Goal: Navigation & Orientation: Find specific page/section

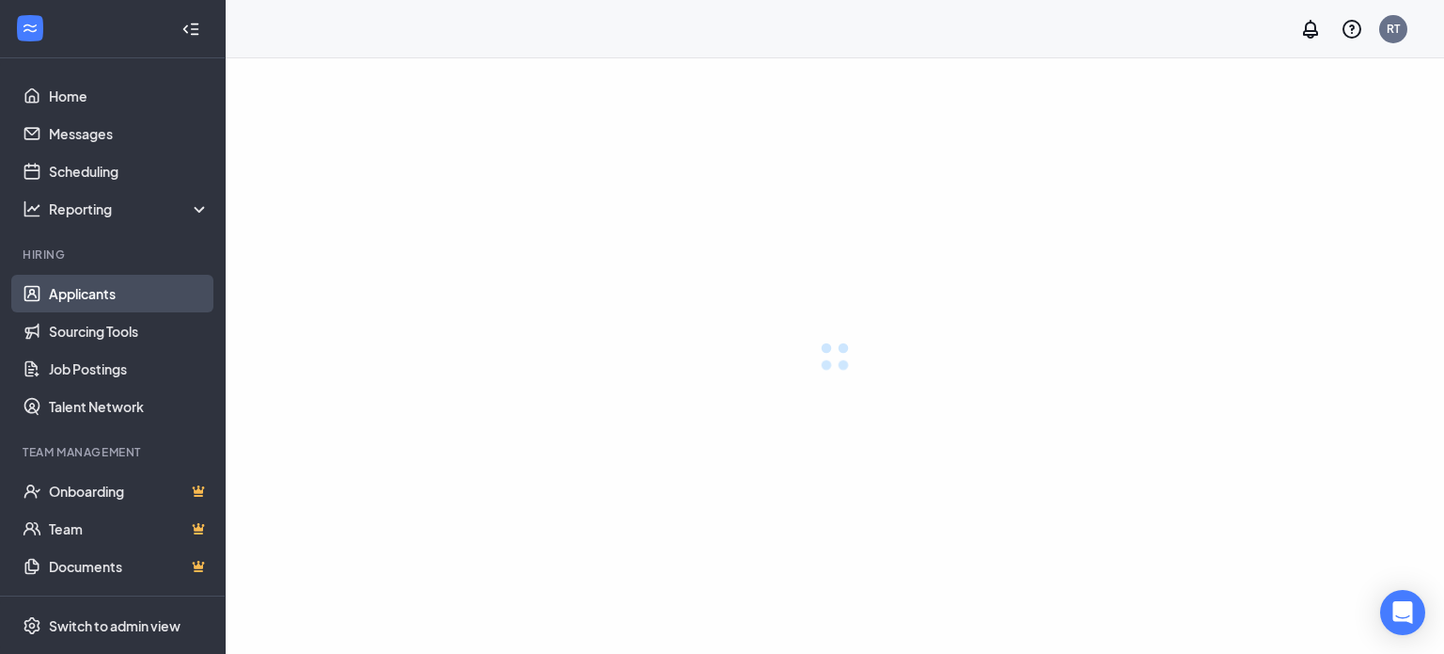
click at [87, 296] on link "Applicants" at bounding box center [129, 294] width 161 height 38
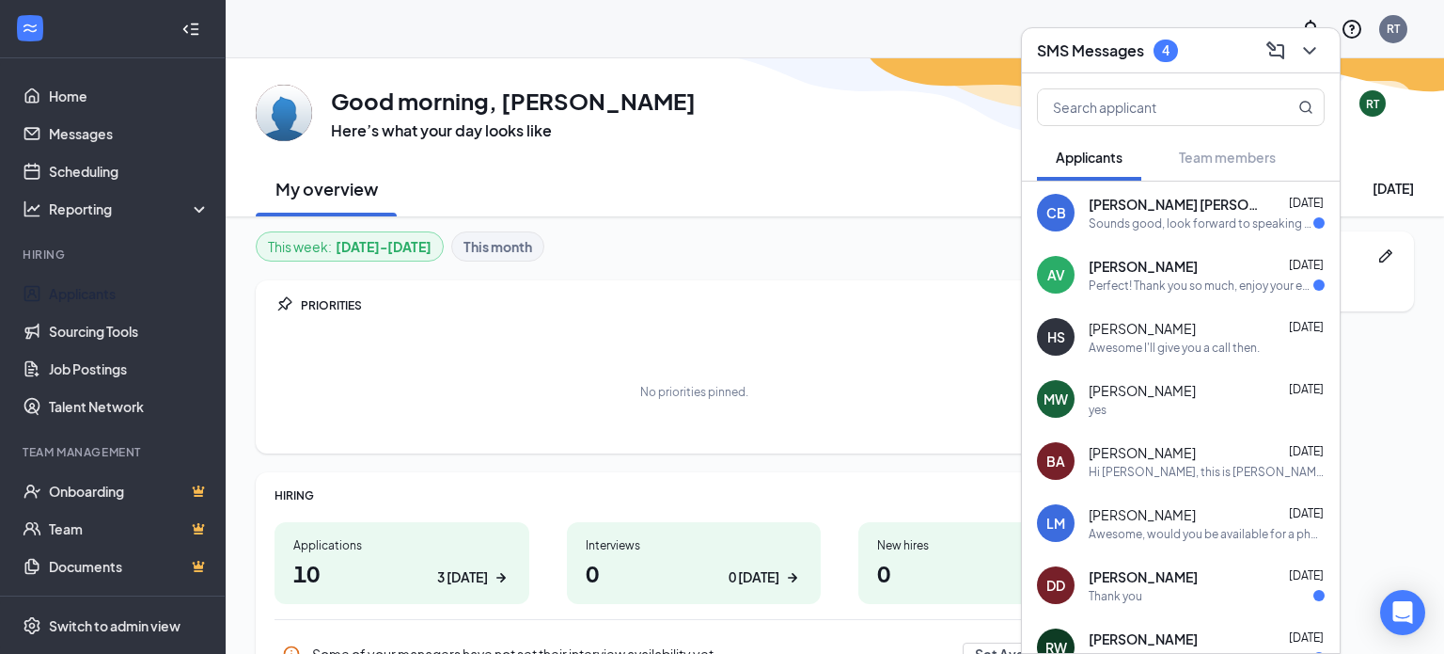
click at [1190, 286] on div "Perfect! Thank you so much, enjoy your evening." at bounding box center [1201, 285] width 225 height 16
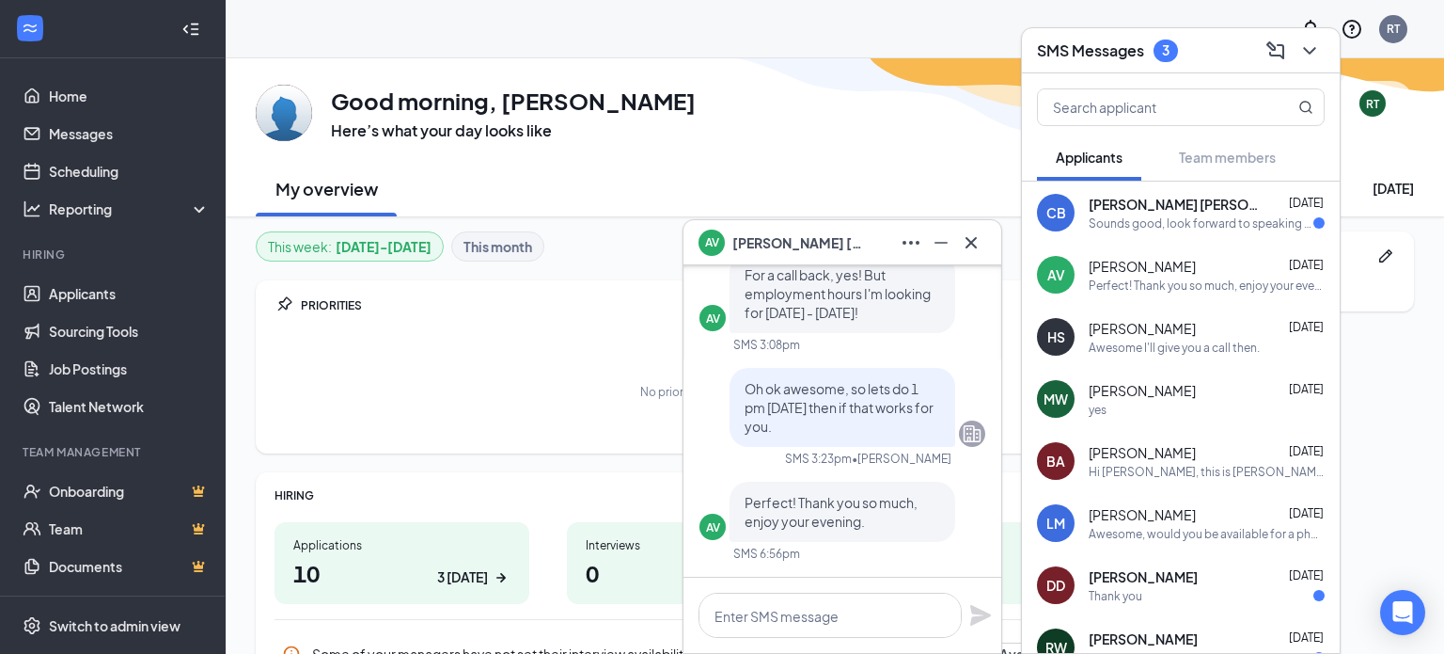
click at [1144, 344] on div "Awesome I'll give you a call then." at bounding box center [1174, 347] width 171 height 16
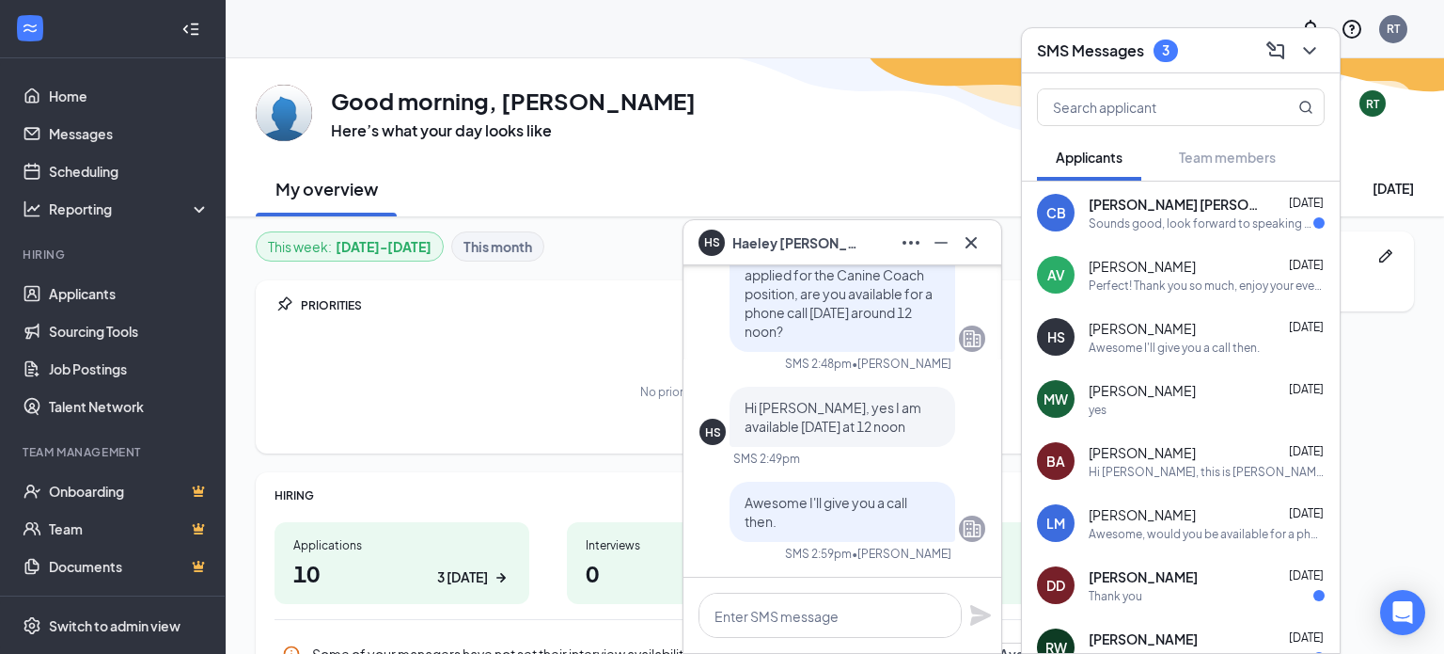
click at [969, 253] on icon "Cross" at bounding box center [971, 242] width 23 height 23
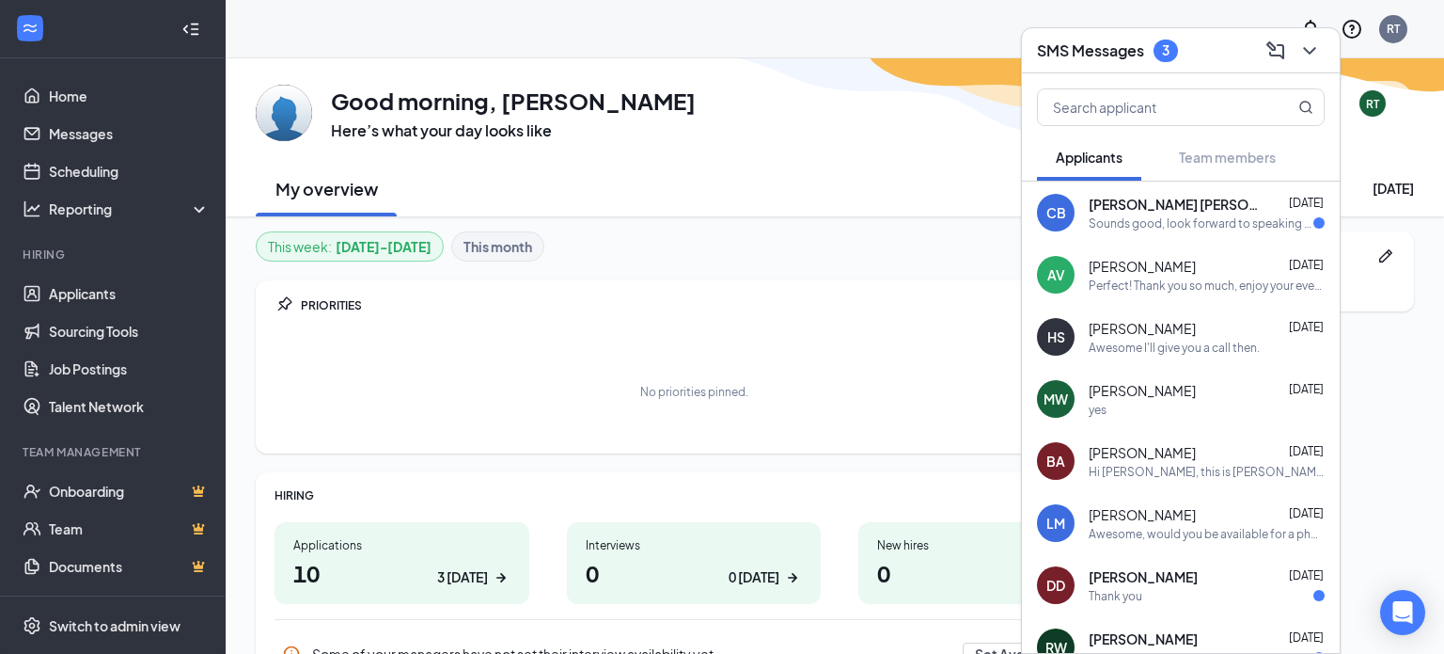
click at [1158, 286] on div "Perfect! Thank you so much, enjoy your evening." at bounding box center [1207, 285] width 236 height 16
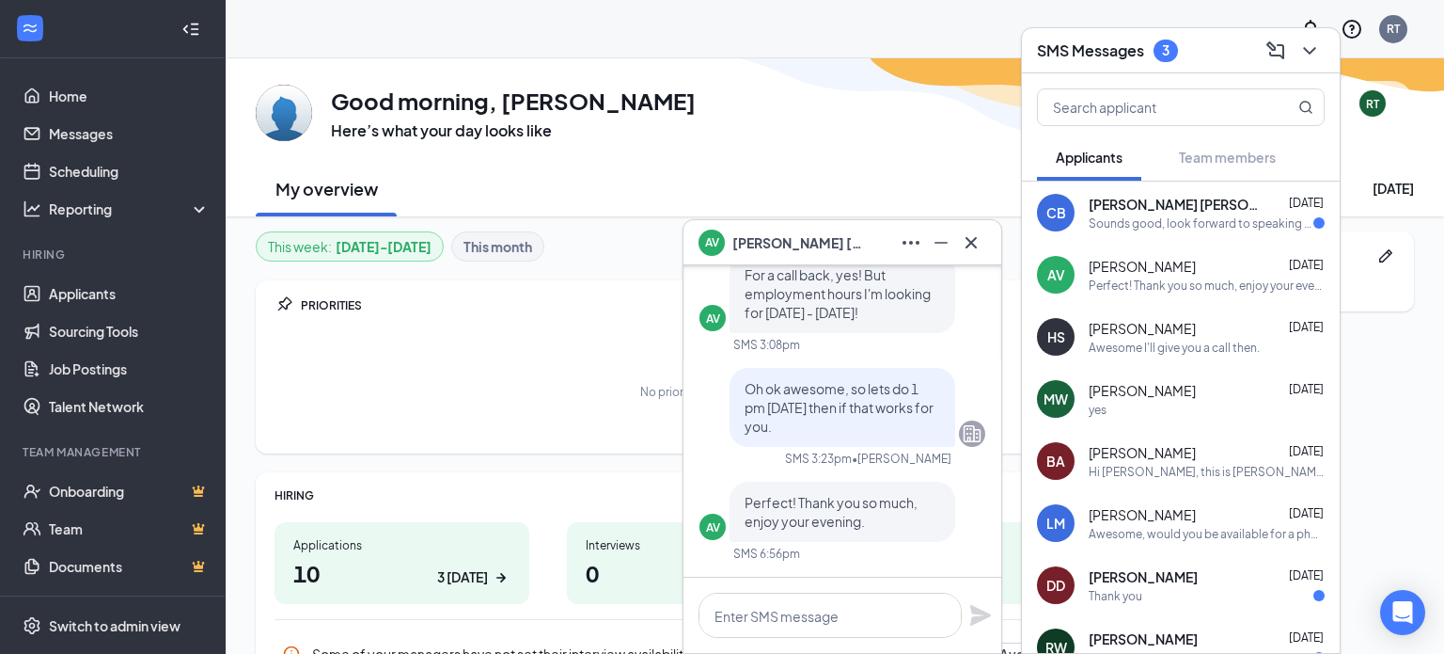
click at [636, 122] on h3 "Here’s what your day looks like" at bounding box center [513, 130] width 365 height 21
